Goal: Find contact information: Find contact information

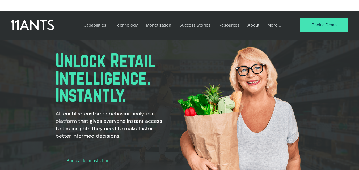
click at [300, 55] on img "main content" at bounding box center [239, 111] width 135 height 143
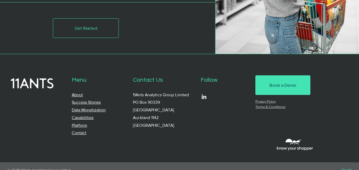
scroll to position [1906, 0]
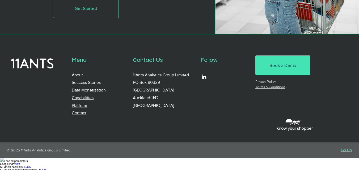
click at [82, 115] on link "Contact" at bounding box center [79, 113] width 15 height 5
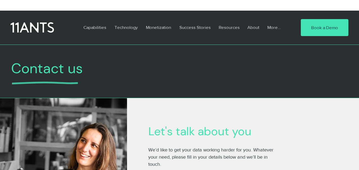
click at [263, 77] on h1 "Contact us" at bounding box center [179, 69] width 337 height 20
